Goal: Task Accomplishment & Management: Manage account settings

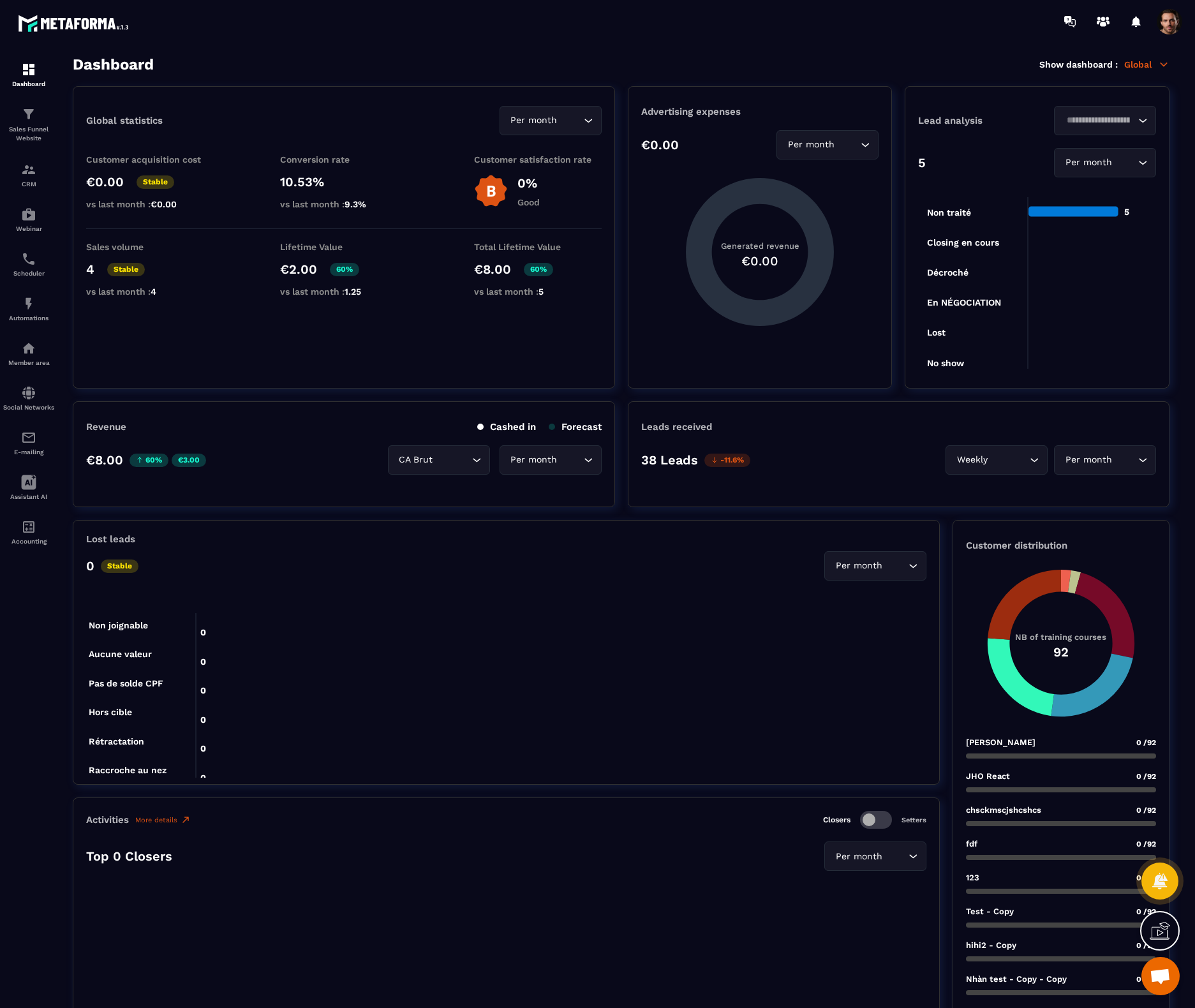
click at [934, 54] on section "Dashboard Sales Funnel Website CRM Webinar Scheduler Automations Member area So…" at bounding box center [598, 532] width 1195 height 978
click at [30, 186] on p "CRM" at bounding box center [28, 184] width 51 height 7
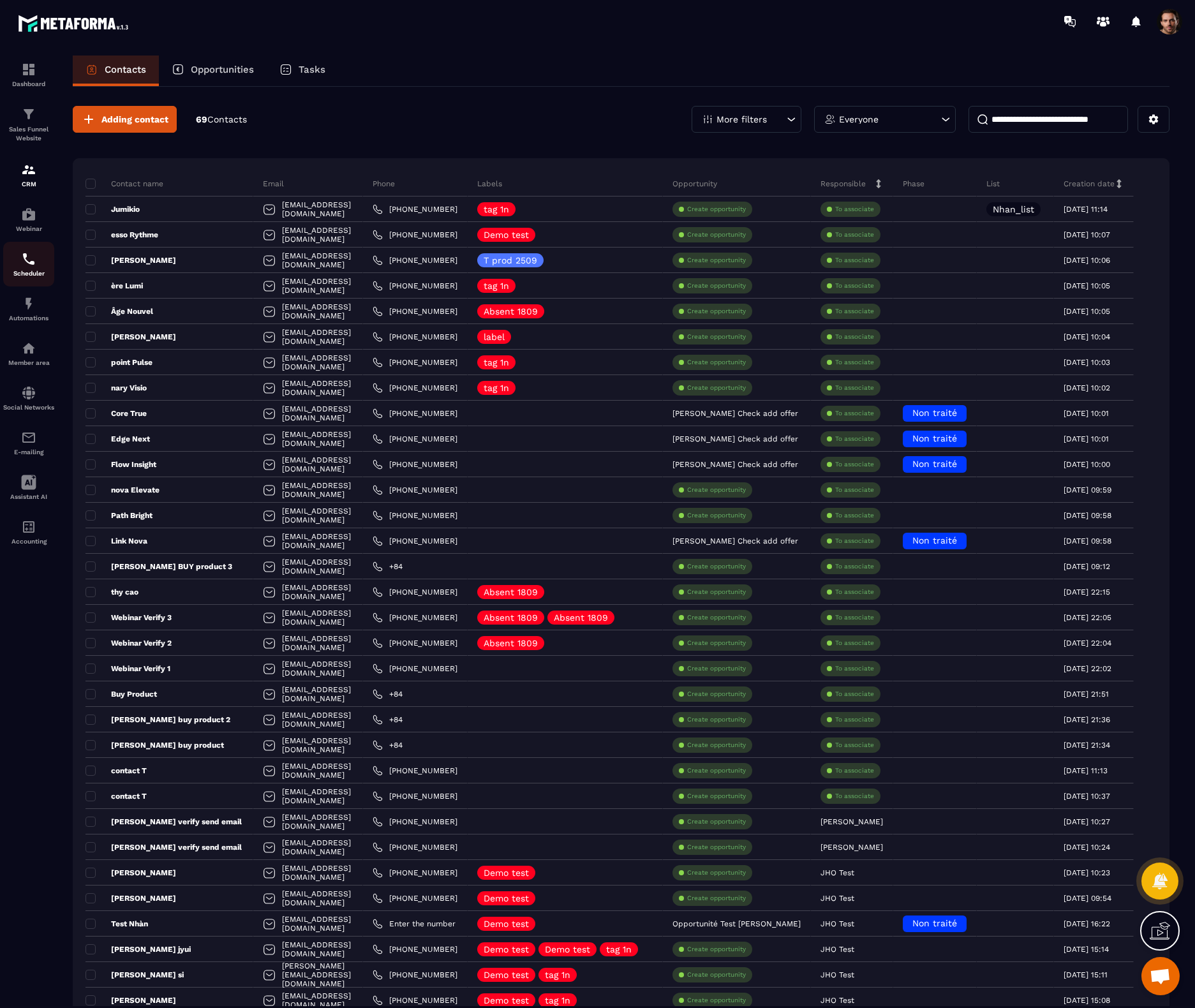
click at [24, 259] on img at bounding box center [29, 259] width 15 height 15
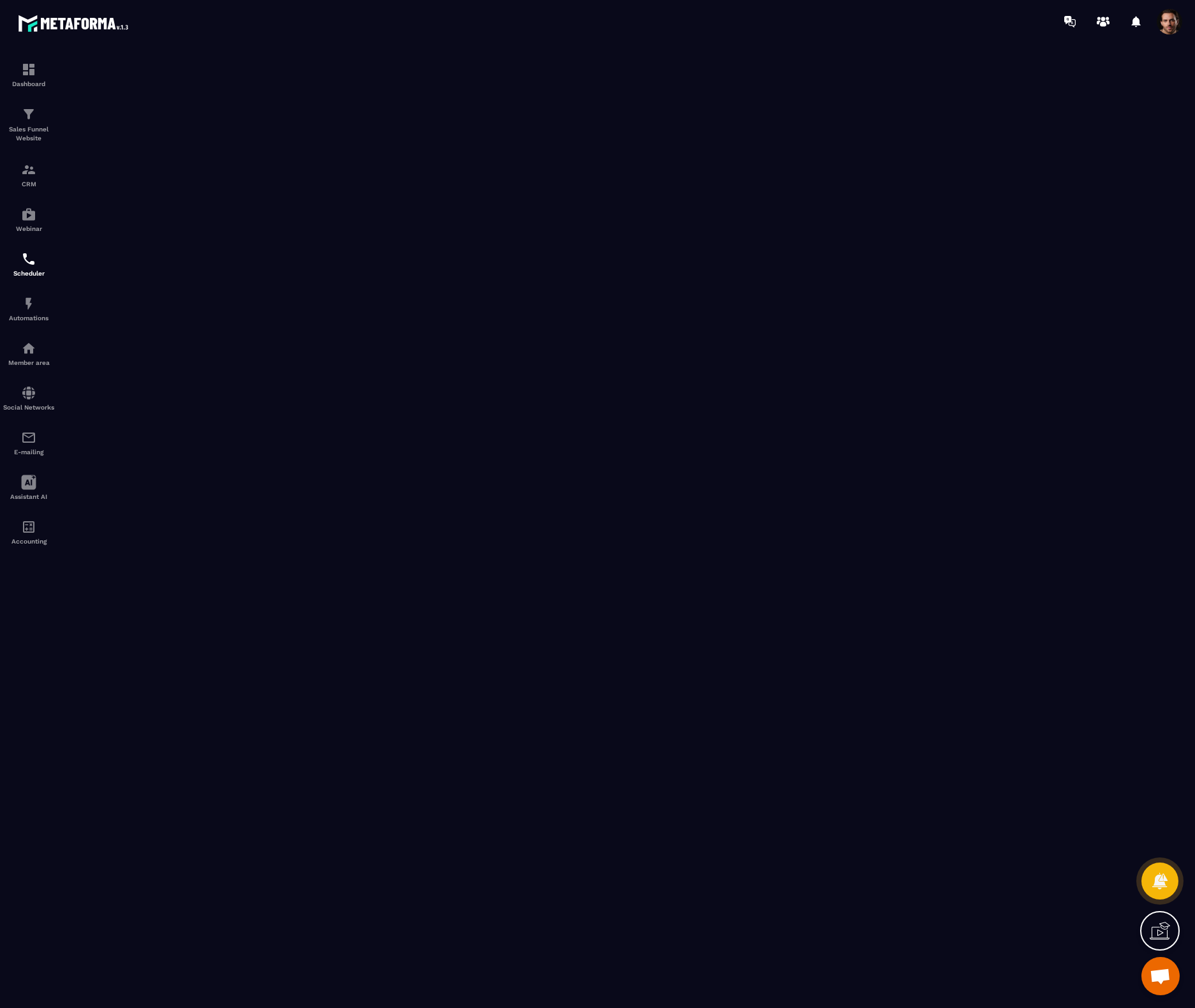
click at [1177, 24] on span at bounding box center [1169, 21] width 25 height 25
click at [1168, 26] on span at bounding box center [1169, 21] width 25 height 25
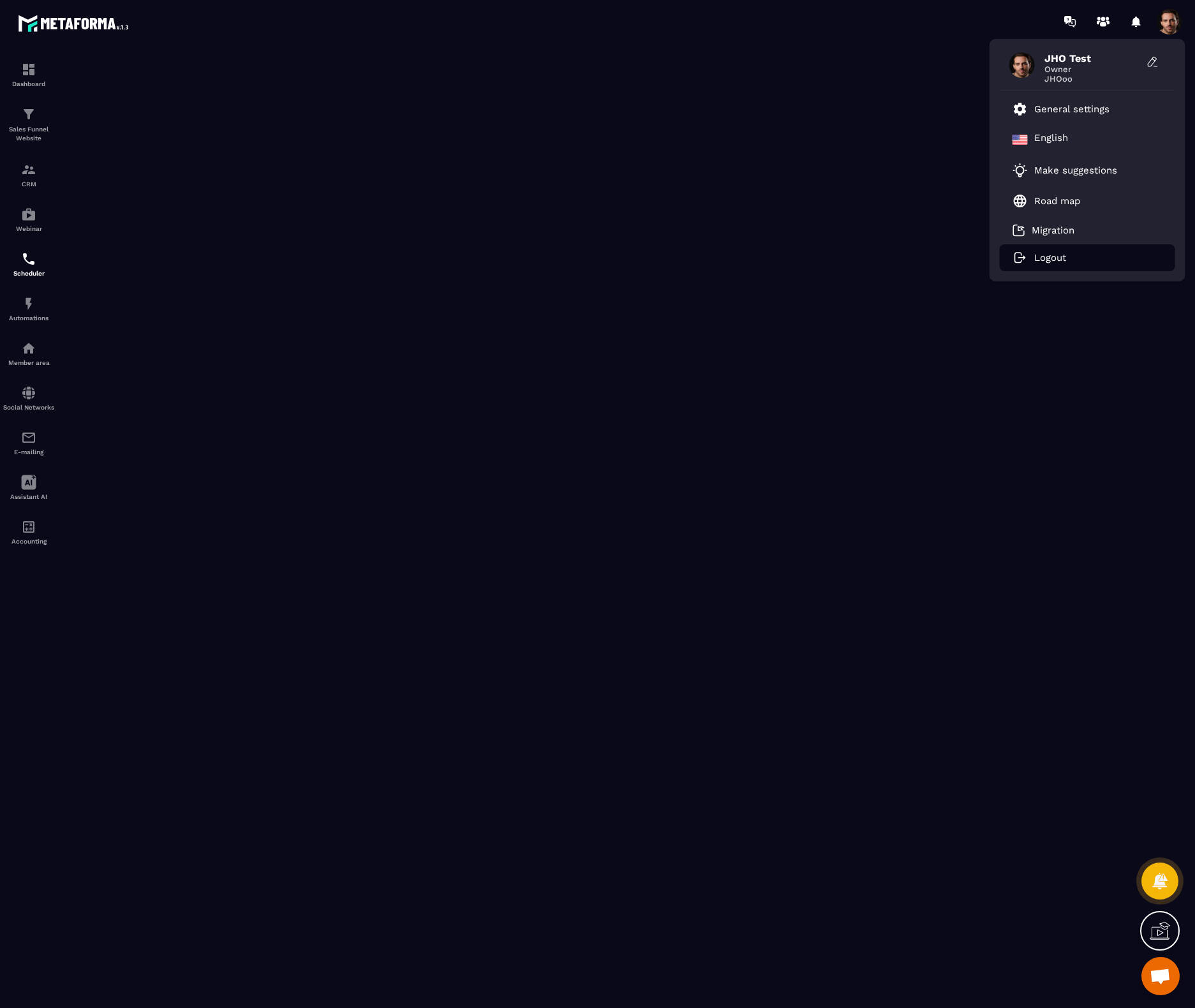
click at [1052, 254] on p "Logout" at bounding box center [1050, 258] width 32 height 11
